Goal: Find contact information: Find contact information

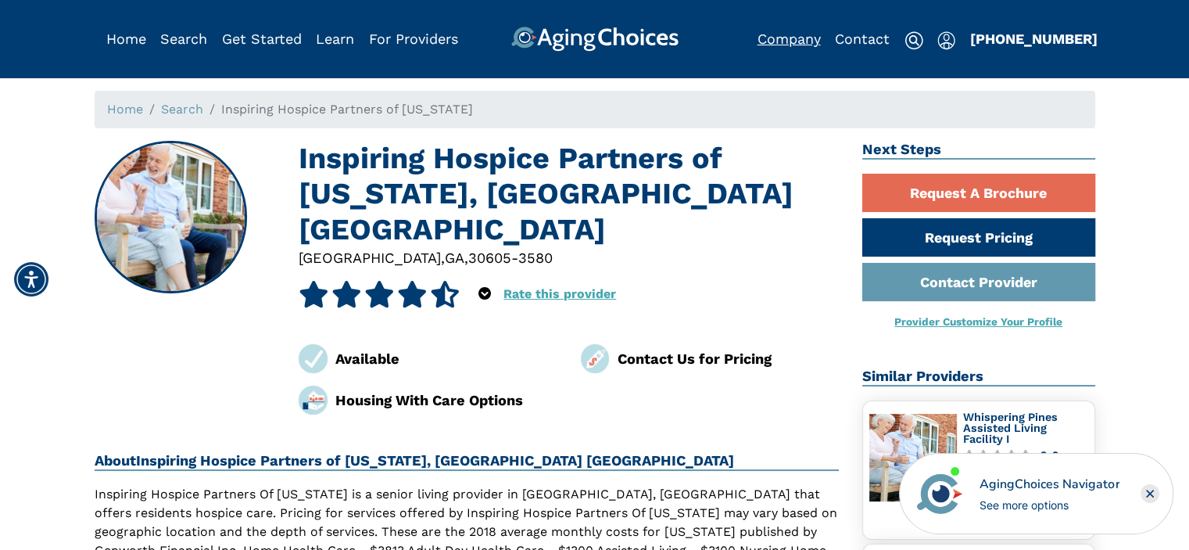
click at [789, 40] on link "Company" at bounding box center [788, 38] width 63 height 16
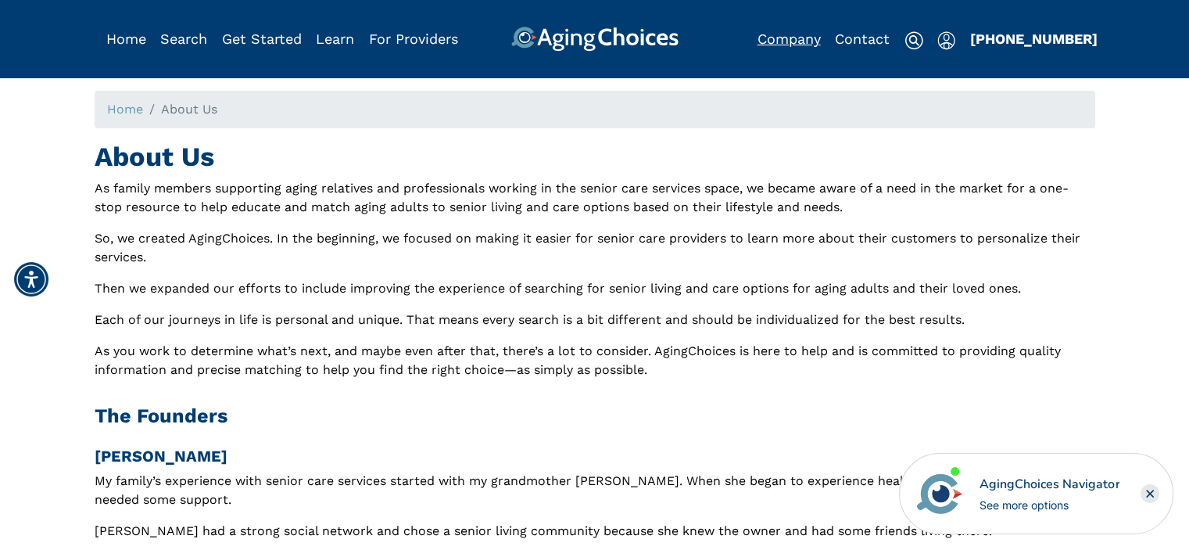
click at [779, 41] on link "Company" at bounding box center [788, 38] width 63 height 16
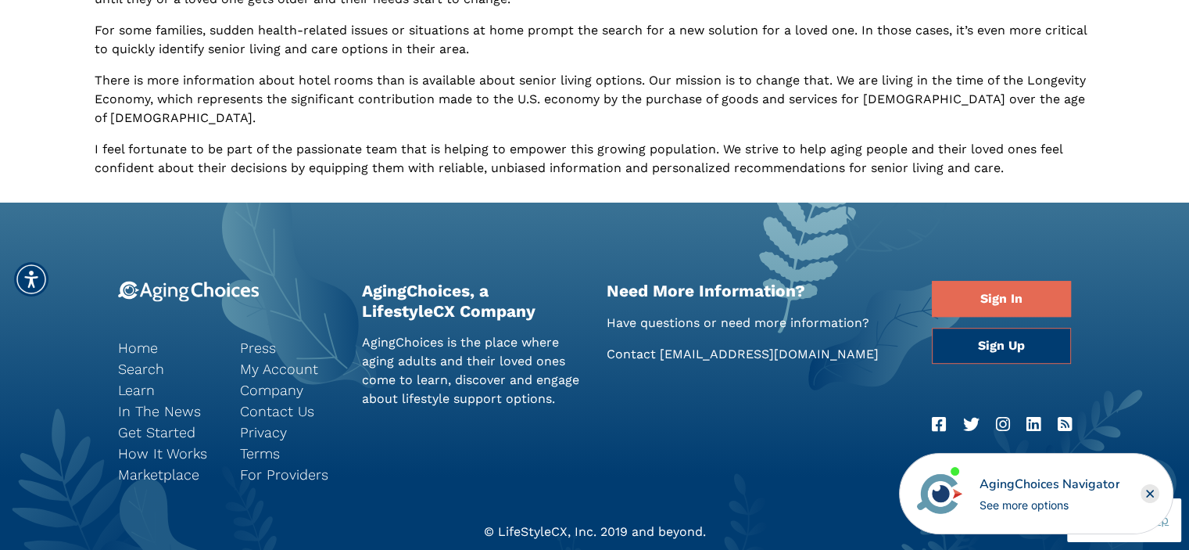
scroll to position [995, 0]
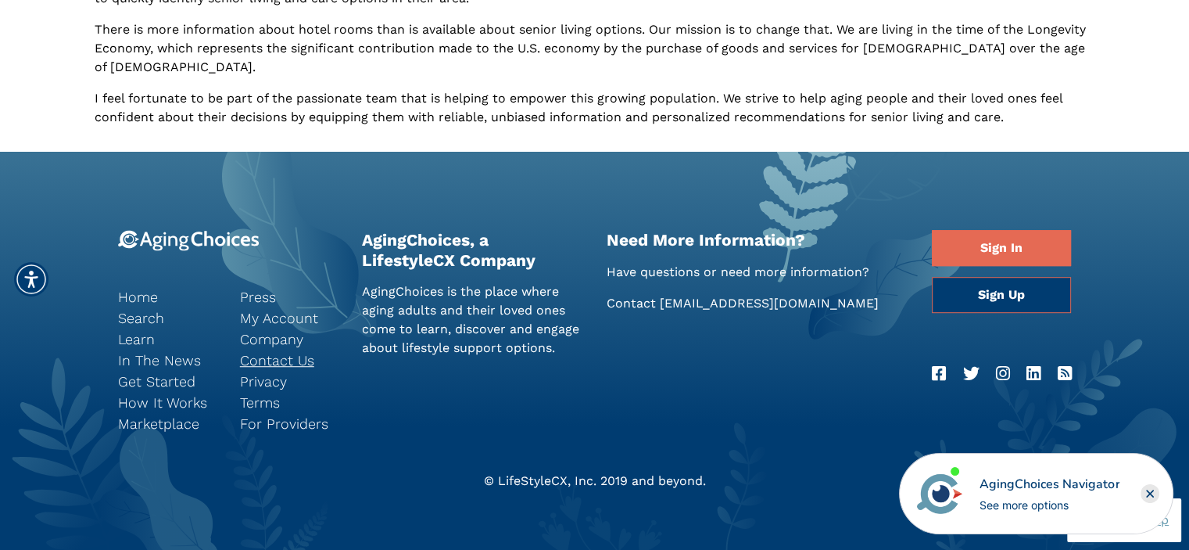
click at [260, 349] on link "Contact Us" at bounding box center [289, 359] width 98 height 21
